Goal: Task Accomplishment & Management: Complete application form

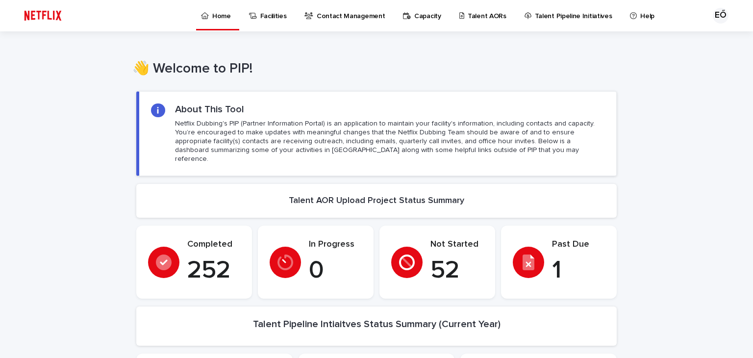
click at [484, 19] on p "Talent AORs" at bounding box center [487, 10] width 39 height 21
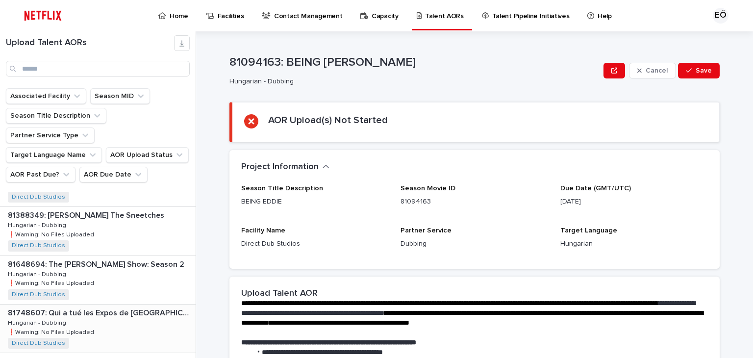
scroll to position [98, 0]
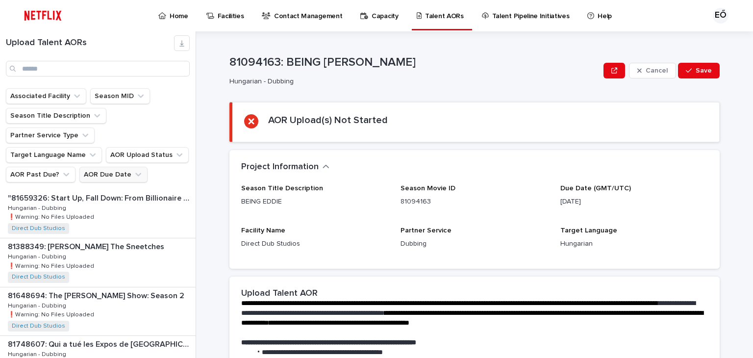
click at [136, 170] on icon "AOR Due Date" at bounding box center [138, 175] width 10 height 10
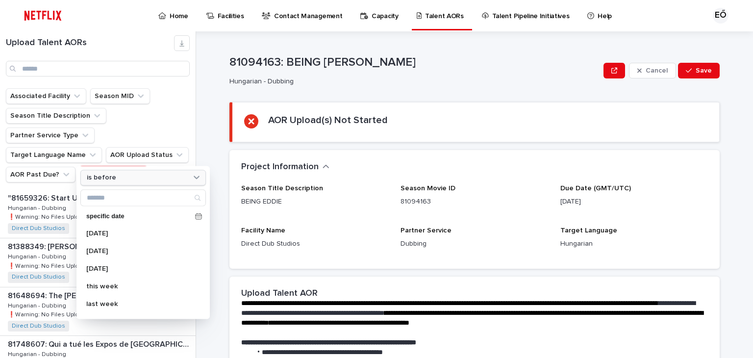
click at [128, 173] on div "is before" at bounding box center [137, 178] width 108 height 10
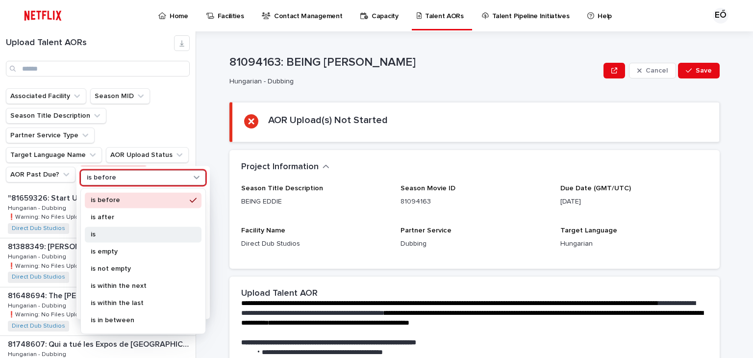
click at [133, 235] on p "is" at bounding box center [138, 234] width 95 height 7
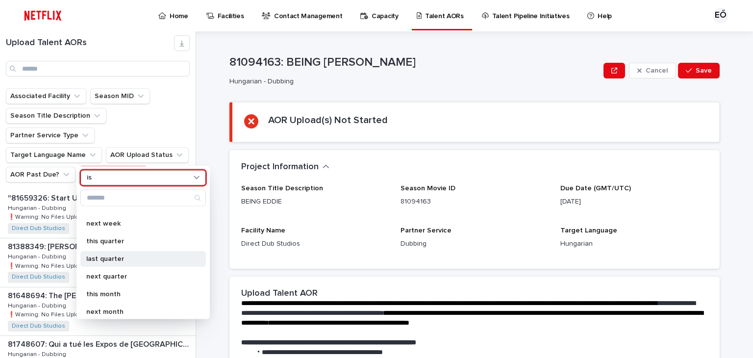
scroll to position [49, 0]
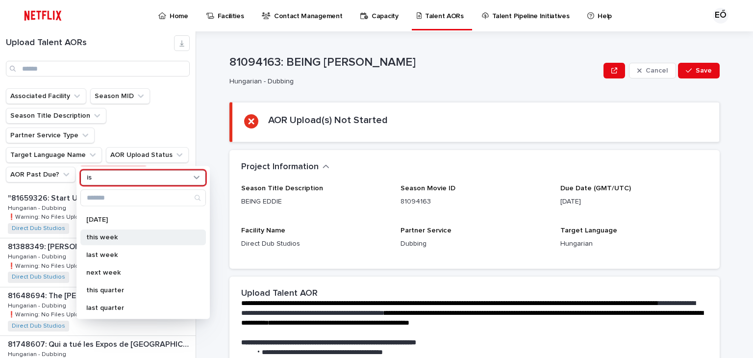
click at [134, 237] on p "this week" at bounding box center [138, 237] width 104 height 7
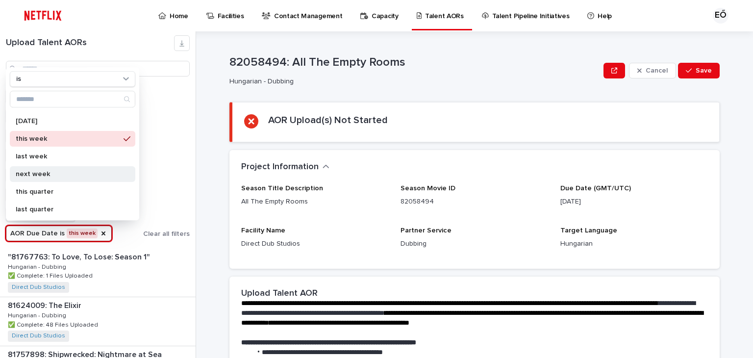
click at [92, 176] on p "next week" at bounding box center [68, 174] width 104 height 7
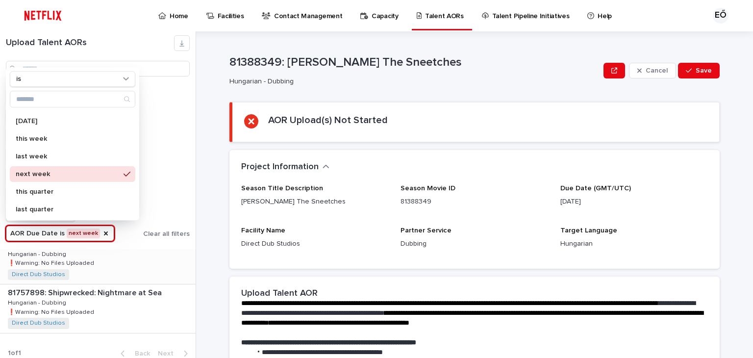
scroll to position [117, 0]
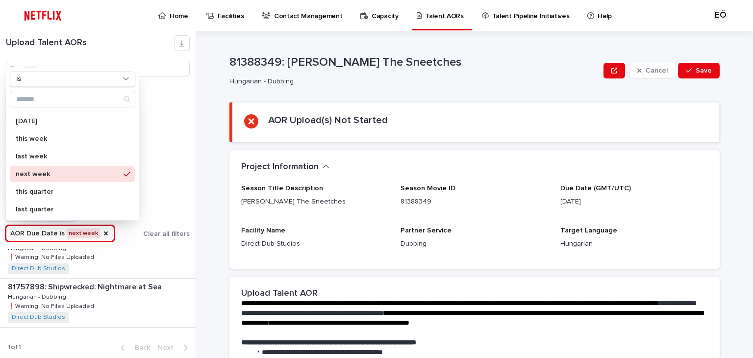
click at [202, 199] on div "Upload Talent AORs Associated Facility Season MID Season Title Description Part…" at bounding box center [376, 194] width 753 height 327
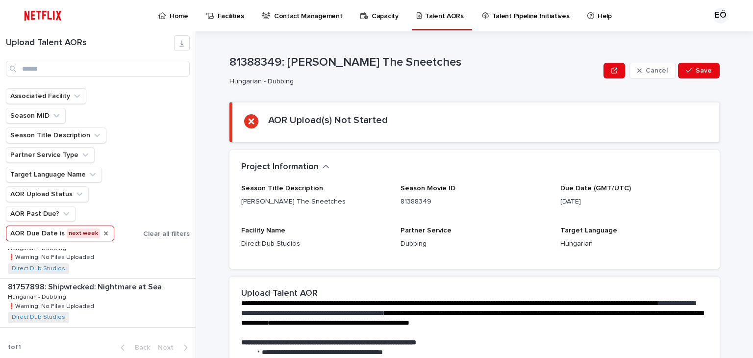
click at [102, 233] on icon "AOR Due Date" at bounding box center [106, 234] width 8 height 8
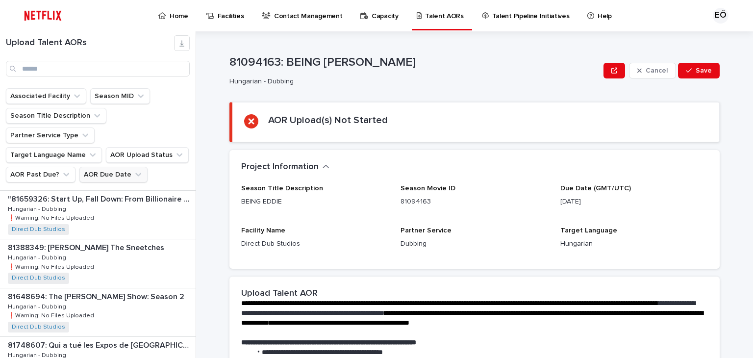
scroll to position [632, 0]
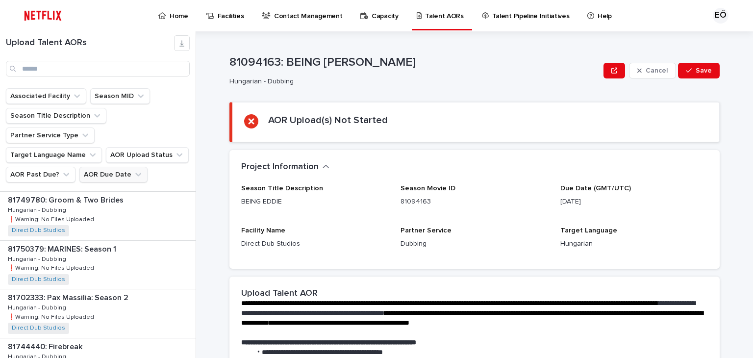
click at [134, 170] on icon "AOR Due Date" at bounding box center [138, 175] width 10 height 10
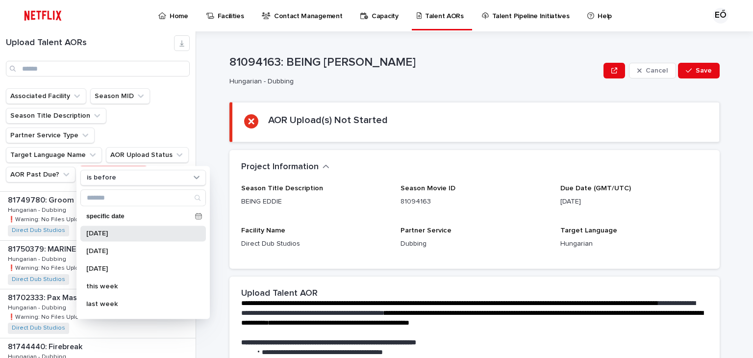
click at [135, 228] on div "[DATE]" at bounding box center [143, 234] width 126 height 16
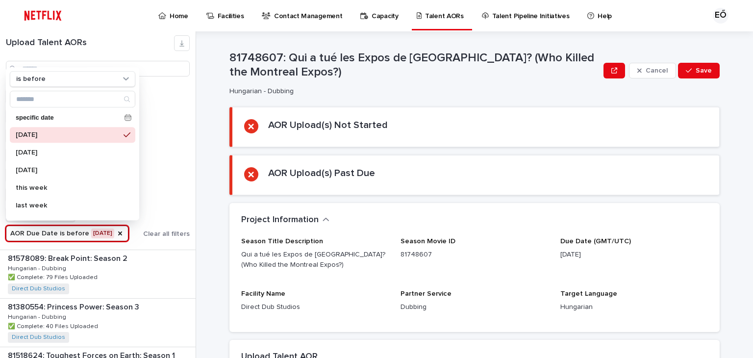
scroll to position [730, 0]
click at [80, 172] on p "[DATE]" at bounding box center [68, 170] width 104 height 7
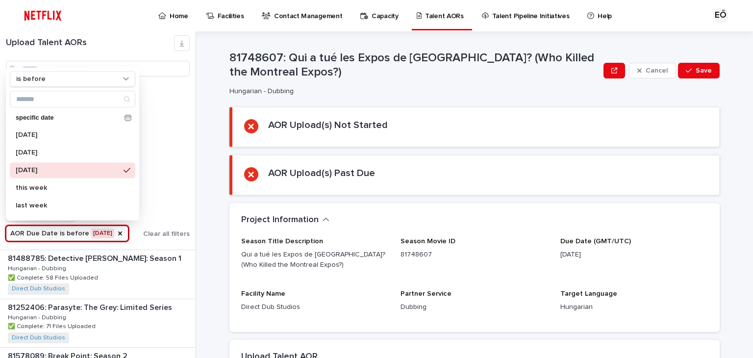
scroll to position [779, 0]
click at [179, 203] on div "Associated Facility Season MID Season Title Description Partner Service Type Ta…" at bounding box center [98, 164] width 184 height 153
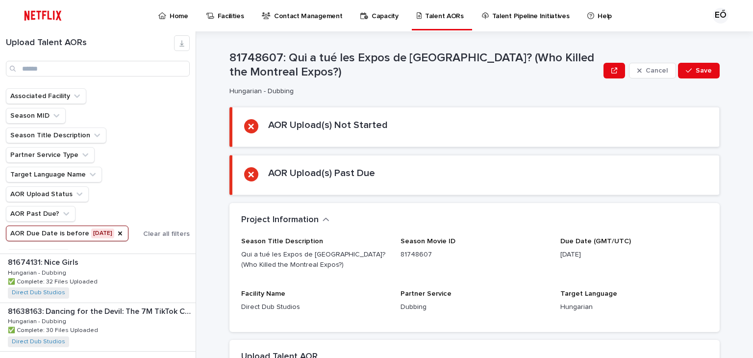
scroll to position [1382, 0]
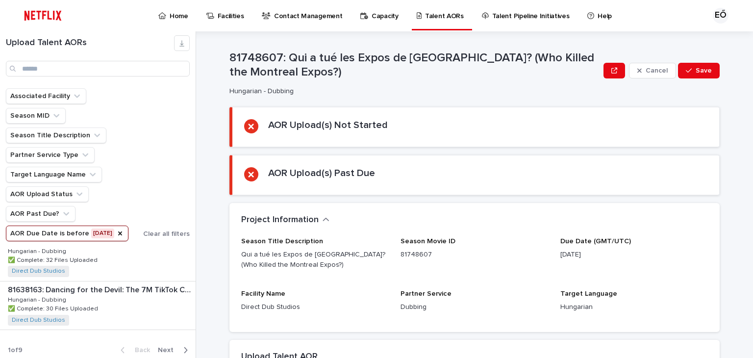
click at [184, 347] on icon "button" at bounding box center [185, 350] width 3 height 6
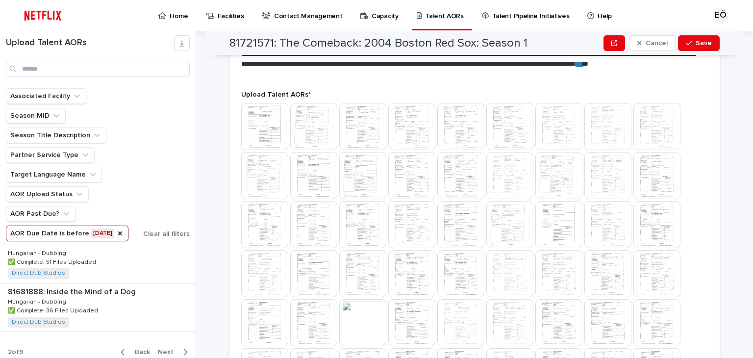
scroll to position [1382, 0]
click at [180, 346] on div "button" at bounding box center [184, 350] width 8 height 9
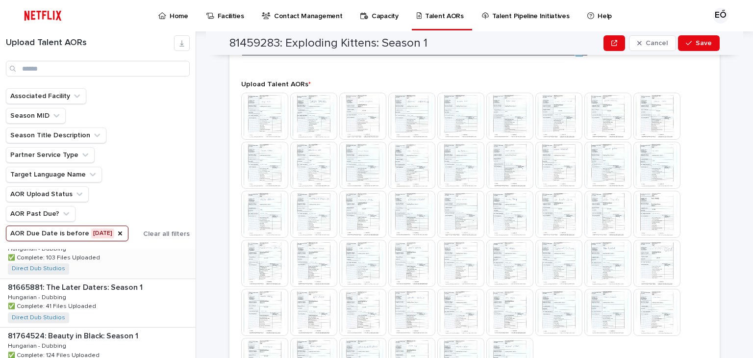
scroll to position [548, 0]
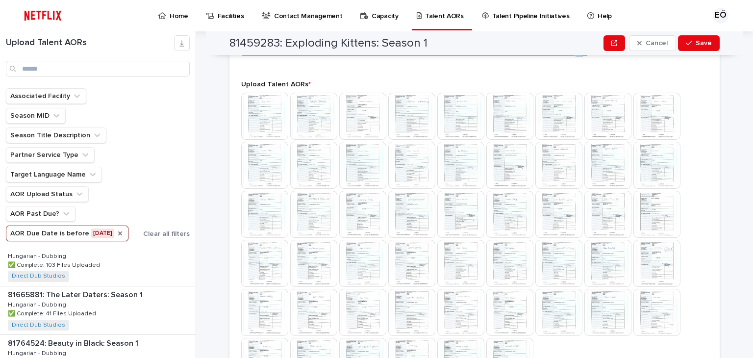
click at [121, 232] on icon "AOR Due Date" at bounding box center [120, 233] width 4 height 4
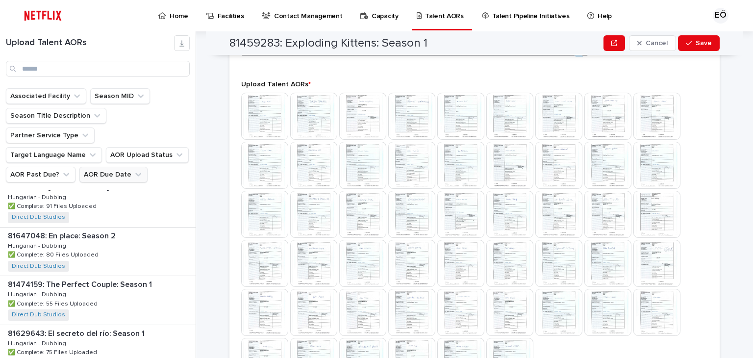
click at [133, 170] on icon "AOR Due Date" at bounding box center [138, 175] width 10 height 10
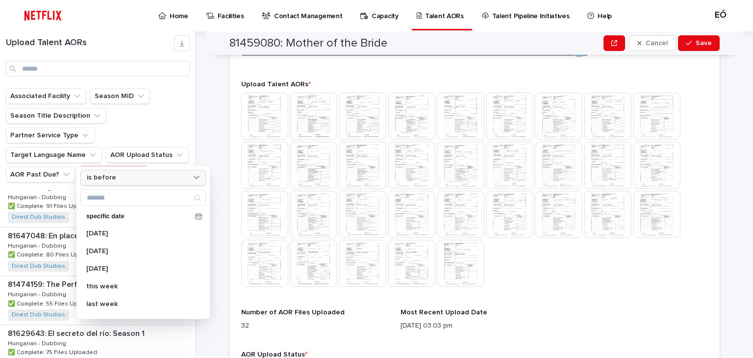
click at [153, 178] on div "is before" at bounding box center [137, 178] width 108 height 10
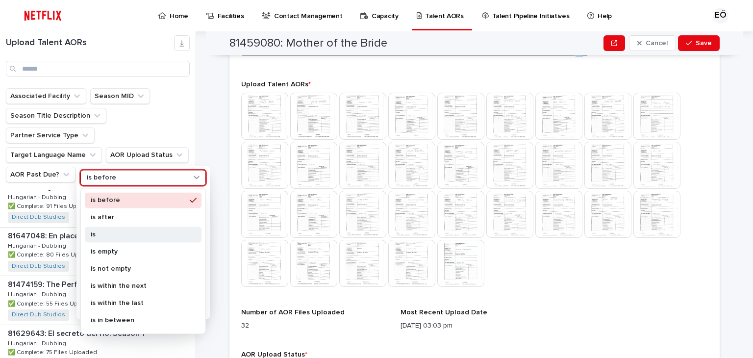
click at [154, 233] on p "is" at bounding box center [138, 234] width 95 height 7
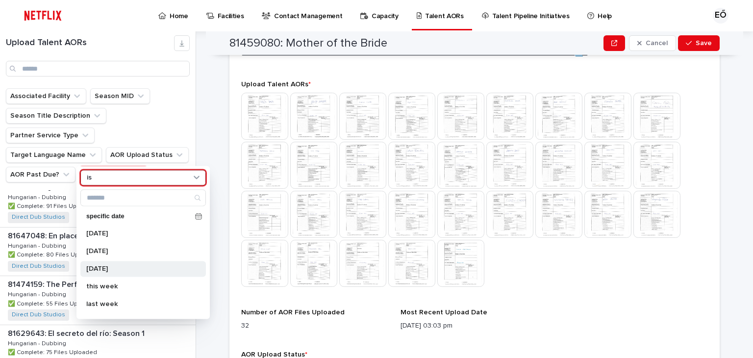
click at [153, 276] on div "[DATE]" at bounding box center [143, 269] width 126 height 16
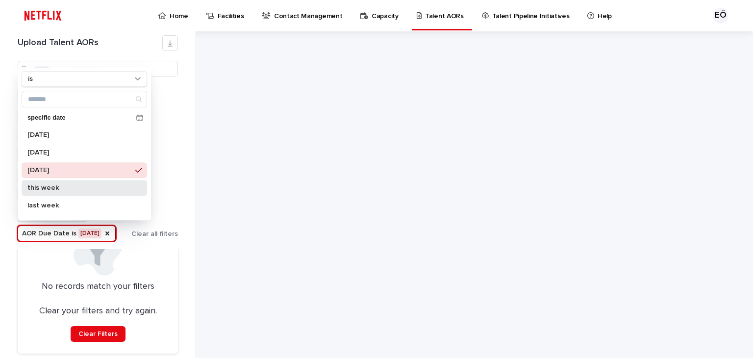
click at [95, 189] on p "this week" at bounding box center [79, 187] width 104 height 7
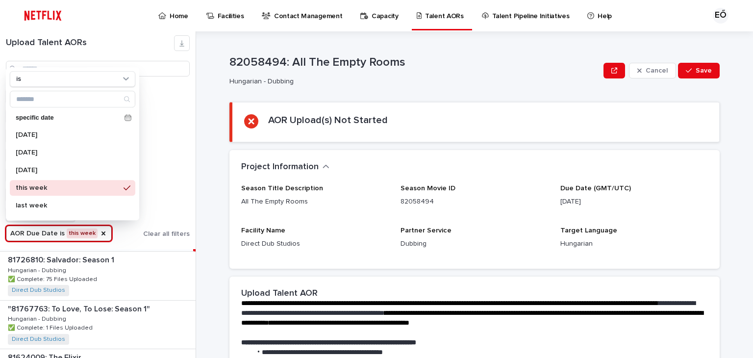
click at [171, 196] on div "Associated Facility Season MID Season Title Description Partner Service Type Ta…" at bounding box center [98, 164] width 184 height 153
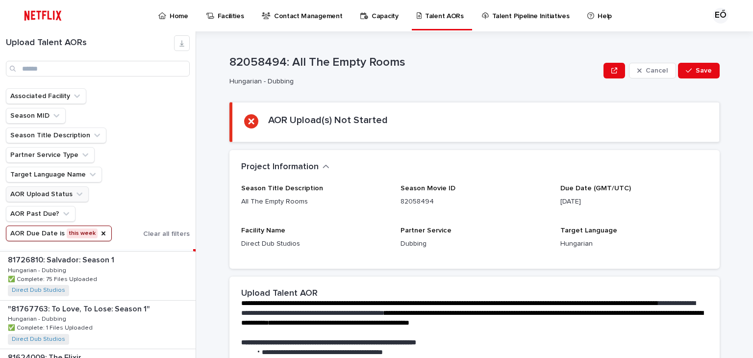
click at [75, 193] on icon "AOR Upload Status" at bounding box center [80, 194] width 10 height 10
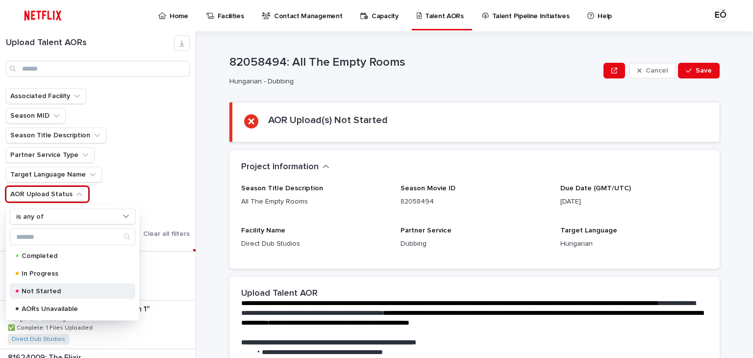
click at [84, 294] on div "Not Started" at bounding box center [73, 291] width 126 height 16
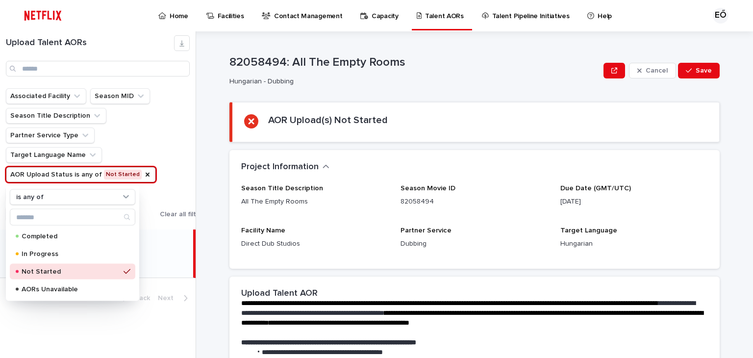
click at [171, 169] on div "Associated Facility Season MID Season Title Description Partner Service Type Ta…" at bounding box center [106, 154] width 201 height 133
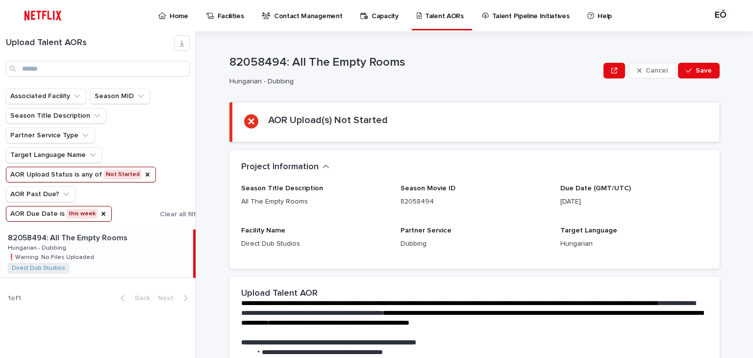
click at [111, 238] on p "82058494: All The Empty Rooms" at bounding box center [69, 236] width 122 height 11
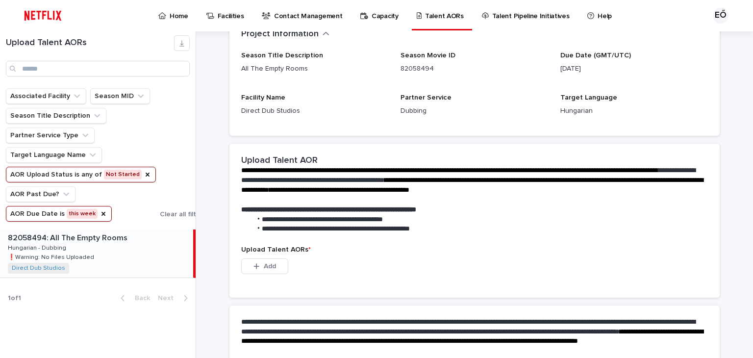
scroll to position [230, 0]
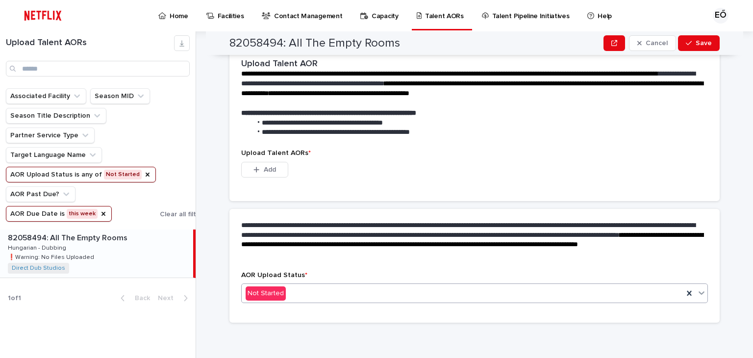
click at [306, 290] on div "Not Started" at bounding box center [463, 293] width 442 height 16
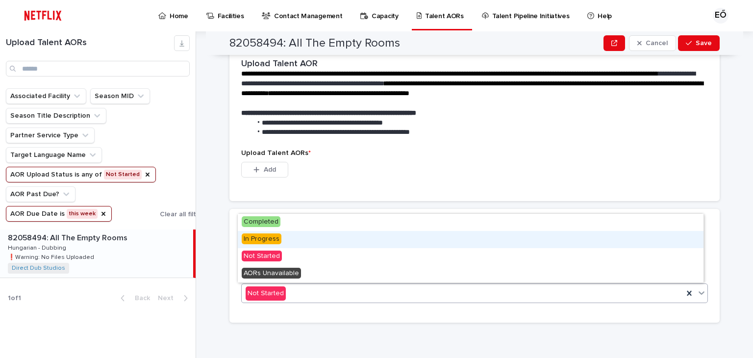
click at [298, 237] on div "In Progress" at bounding box center [471, 239] width 466 height 17
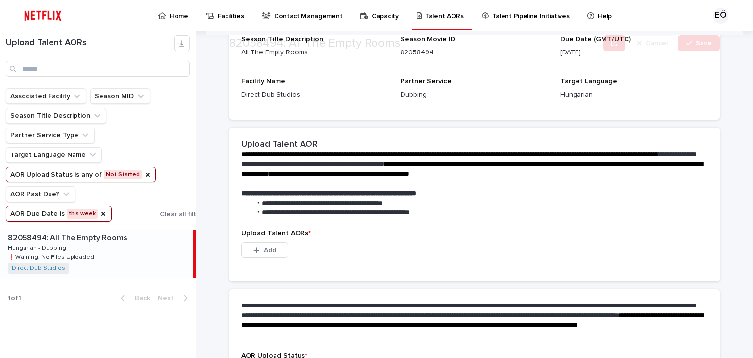
scroll to position [182, 0]
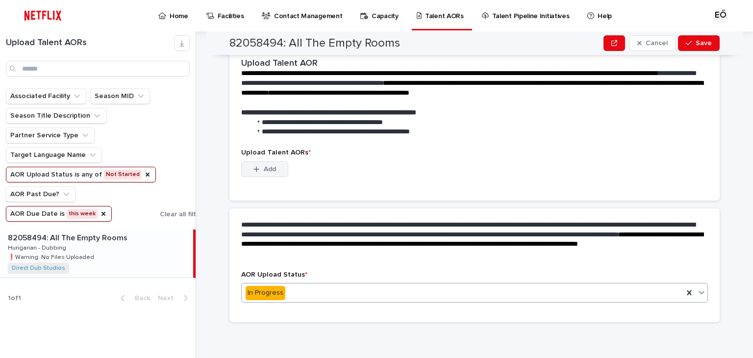
click at [274, 175] on button "Add" at bounding box center [264, 169] width 47 height 16
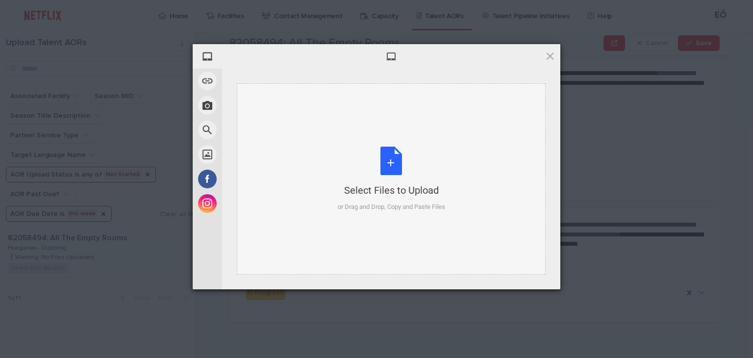
click at [442, 197] on div "Select Files to Upload or Drag and Drop, Copy and Paste Files" at bounding box center [391, 179] width 107 height 65
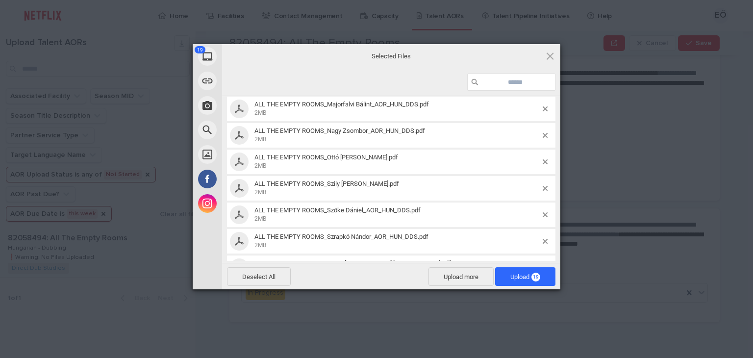
scroll to position [368, 0]
click at [524, 285] on span "Upload 19" at bounding box center [525, 276] width 60 height 19
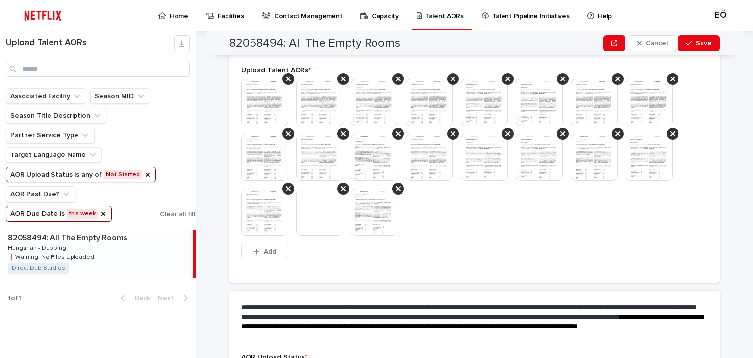
scroll to position [308, 0]
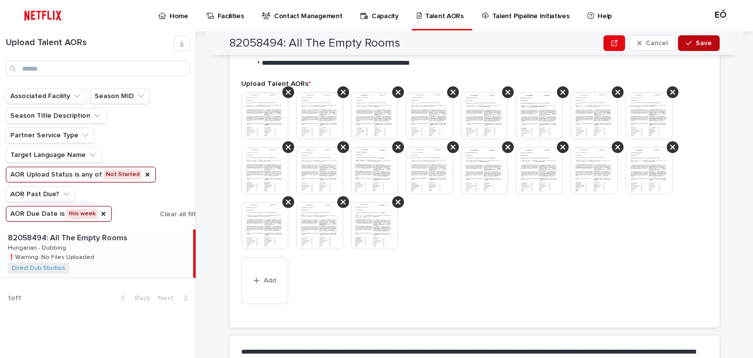
click at [686, 43] on icon "button" at bounding box center [689, 43] width 6 height 7
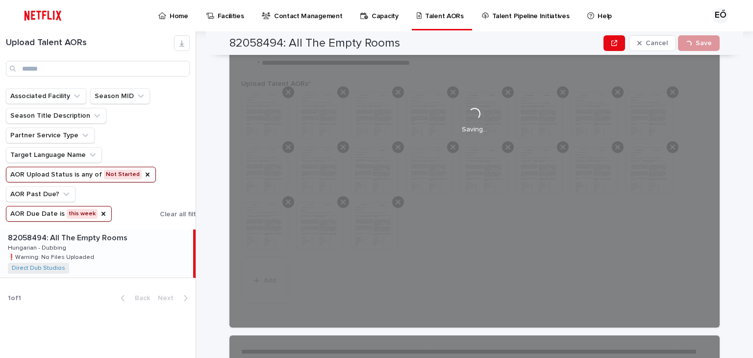
scroll to position [0, 0]
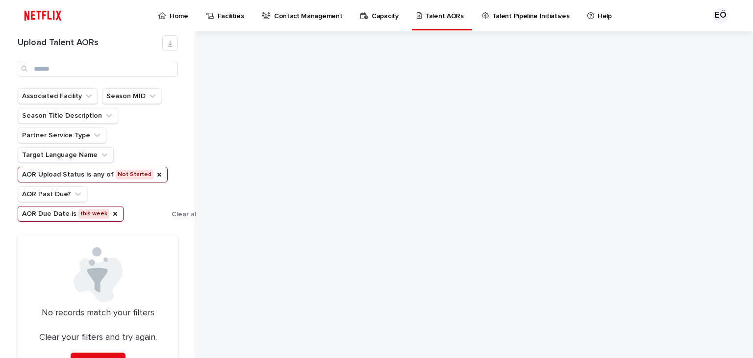
click at [58, 18] on img at bounding box center [43, 16] width 47 height 20
